Goal: Task Accomplishment & Management: Manage account settings

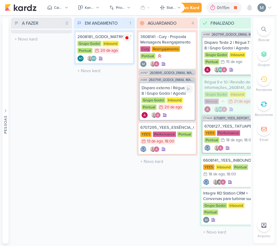
scroll to position [0, 15]
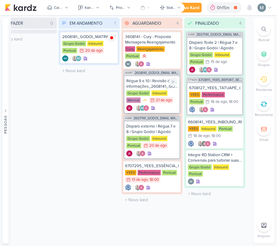
click at [160, 76] on div "Régua 9 e 10 | Revisão de informações_2608141_GODOI_EMAIL MARKETING_SETEMBRO Gr…" at bounding box center [151, 94] width 55 height 37
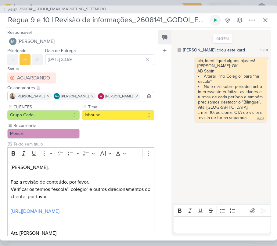
click at [215, 22] on icon at bounding box center [215, 20] width 5 height 5
click at [220, 19] on button at bounding box center [215, 20] width 11 height 11
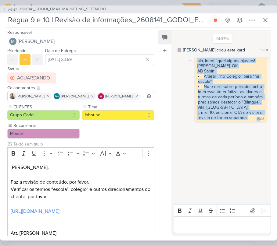
drag, startPoint x: 194, startPoint y: 62, endPoint x: 258, endPoint y: 123, distance: 88.0
click at [258, 122] on div "olá, identifiquei alguns ajustes! [PERSON_NAME]: OK AB Sabin: Alterar “no Colég…" at bounding box center [231, 89] width 72 height 65
copy div "olá, identifiquei alguns ajustes! [PERSON_NAME]: OK AB Sabin: Alterar “no Colég…"
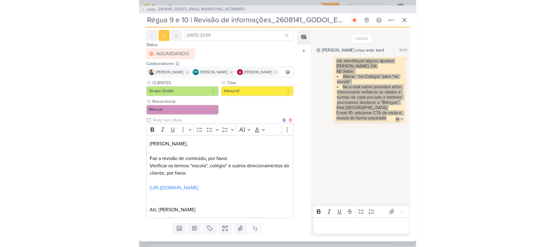
scroll to position [56, 0]
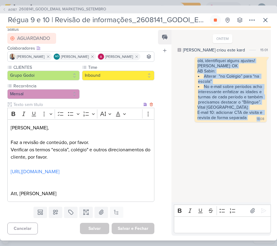
drag, startPoint x: 65, startPoint y: 170, endPoint x: 164, endPoint y: 37, distance: 165.9
click at [59, 170] on link "[URL][DOMAIN_NAME]" at bounding box center [35, 172] width 49 height 6
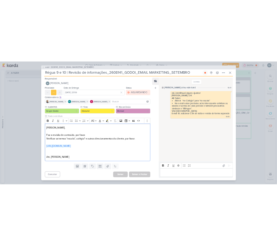
scroll to position [3, 0]
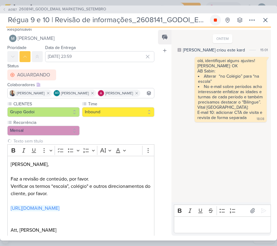
click at [219, 23] on button at bounding box center [215, 20] width 11 height 11
click at [267, 25] on button at bounding box center [265, 20] width 11 height 11
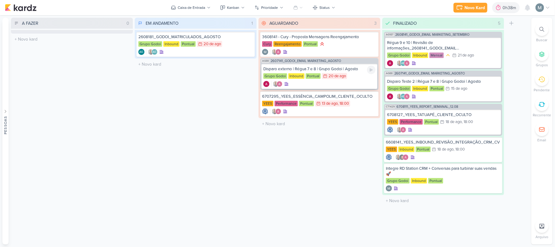
click at [277, 68] on div "Disparo externo | Régua 7 e 8 | Grupo Godoi | Agosto" at bounding box center [320, 68] width 112 height 5
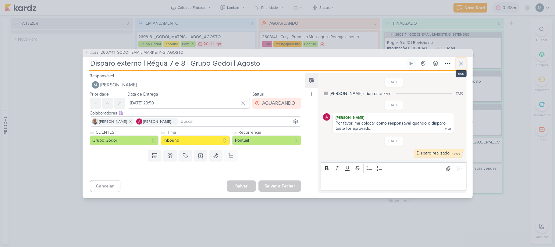
click at [277, 62] on icon at bounding box center [461, 63] width 7 height 7
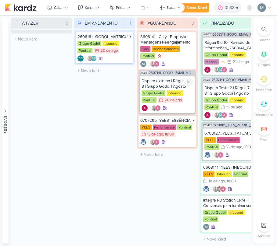
click at [149, 91] on div "Grupo Godoi" at bounding box center [154, 93] width 24 height 5
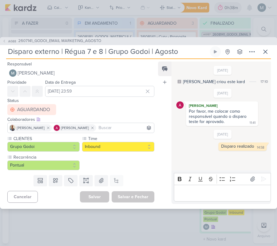
click at [203, 204] on div "Responsável [PERSON_NAME] Nenhum contato encontrado create new contact Novo Con…" at bounding box center [138, 134] width 277 height 150
click at [198, 195] on p "Editor editing area: main" at bounding box center [222, 193] width 91 height 7
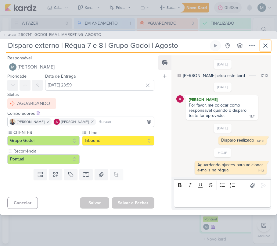
drag, startPoint x: 268, startPoint y: 46, endPoint x: 203, endPoint y: 134, distance: 109.0
click at [203, 133] on div "AG88 2607141_GODOI_EMAIL MARKETING_AGOSTO Disparo externo | Régua 7 e 8 | Grupo…" at bounding box center [138, 123] width 277 height 184
click at [54, 86] on input "[DATE] 23:59" at bounding box center [99, 85] width 109 height 11
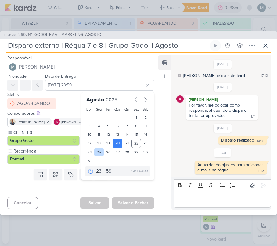
click at [97, 150] on div "25" at bounding box center [98, 152] width 9 height 9
type input "[DATE] 23:59"
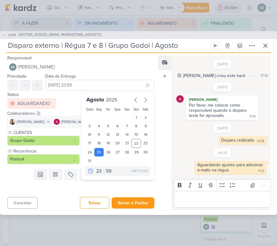
click at [167, 103] on div "Feed Atrelar email Solte o email para atrelar ao kard" at bounding box center [164, 133] width 13 height 155
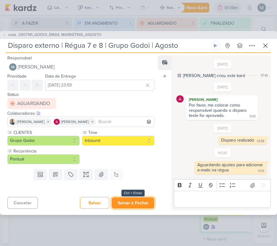
click at [124, 204] on button "Salvar e Fechar" at bounding box center [133, 203] width 43 height 11
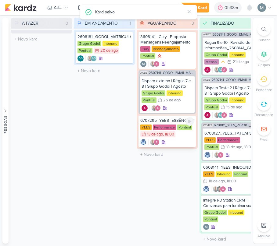
click at [185, 136] on div "YEES Performance Pontual 13/8 [DATE] 18:00" at bounding box center [167, 131] width 54 height 13
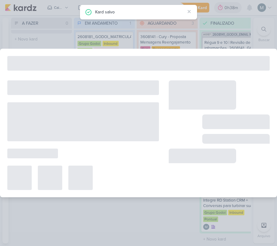
type input "6707295_YEES_ESSÊNCIA_CAMPOLIM_CLIENTE_OCULTO"
type input "[DATE] 18:00"
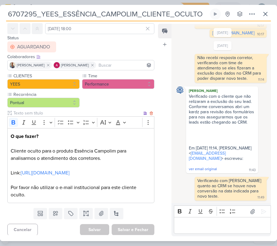
scroll to position [35, 0]
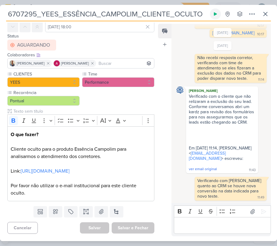
click at [211, 15] on button at bounding box center [215, 14] width 11 height 11
click at [271, 16] on div "6707295_YEES_ESSÊNCIA_CAMPOLIM_CLIENTE_OCULTO Criado por [PERSON_NAME] nenhum g…" at bounding box center [138, 125] width 277 height 233
click at [267, 16] on icon at bounding box center [265, 13] width 7 height 7
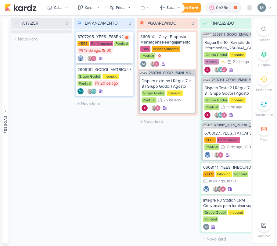
click at [119, 61] on div "6707295_YEES_ESSÊNCIA_CAMPOLIM_CLIENTE_OCULTO [GEOGRAPHIC_DATA] Performance Pon…" at bounding box center [104, 48] width 57 height 32
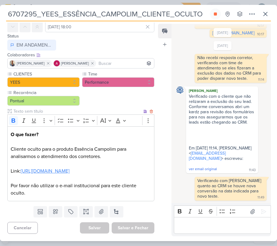
click at [70, 168] on link "[URL][DOMAIN_NAME]" at bounding box center [45, 171] width 49 height 6
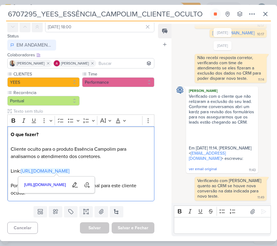
click at [191, 230] on div "Editor editing area: main" at bounding box center [222, 225] width 97 height 17
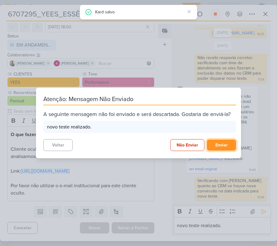
click at [218, 146] on button "Enviar" at bounding box center [221, 145] width 29 height 11
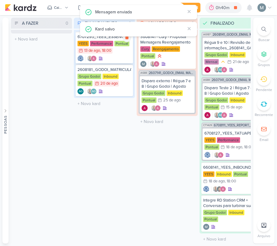
click at [120, 52] on div "YEES Performance Pontual 13/8 [DATE] 18:00" at bounding box center [104, 47] width 54 height 13
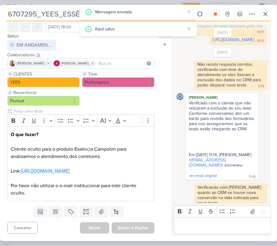
scroll to position [0, 0]
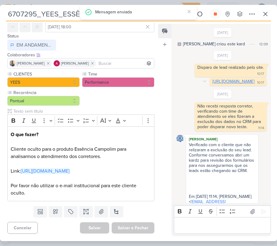
click at [212, 84] on link "[URL][DOMAIN_NAME]" at bounding box center [233, 81] width 42 height 5
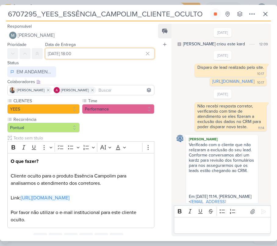
click at [81, 58] on input "[DATE] 18:00" at bounding box center [99, 53] width 109 height 11
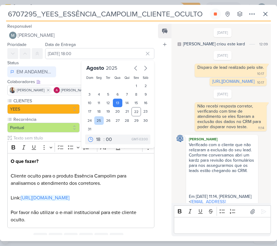
click at [95, 120] on div "25" at bounding box center [98, 121] width 9 height 9
click at [104, 123] on div "26" at bounding box center [108, 121] width 9 height 9
type input "[DATE] 18:00"
click at [160, 81] on div "Feed Atrelar email Solte o email para atrelar ao kard" at bounding box center [164, 130] width 13 height 213
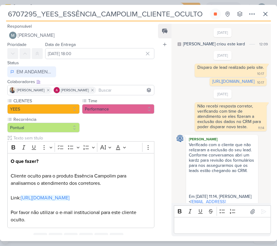
click at [221, 18] on div "Criado por [PERSON_NAME] nenhum grupo disponível" at bounding box center [234, 14] width 48 height 11
click at [220, 18] on div at bounding box center [215, 14] width 11 height 11
click at [208, 15] on input "6707295_YEES_ESSÊNCIA_CAMPOLIM_CLIENTE_OCULTO" at bounding box center [107, 14] width 203 height 11
click at [216, 17] on button at bounding box center [215, 14] width 11 height 11
click at [270, 13] on button at bounding box center [265, 14] width 11 height 11
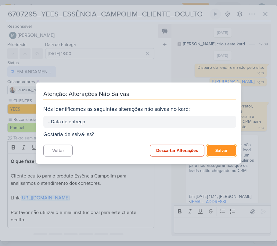
click at [218, 148] on button "Salvar" at bounding box center [221, 150] width 29 height 11
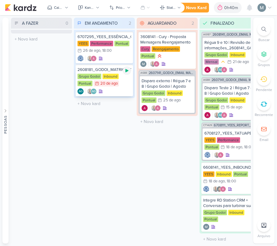
click at [128, 70] on icon at bounding box center [126, 70] width 3 height 3
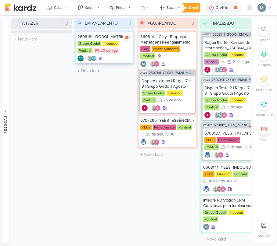
click at [118, 53] on div "20/8 20 de ago" at bounding box center [106, 51] width 25 height 6
